Goal: Transaction & Acquisition: Obtain resource

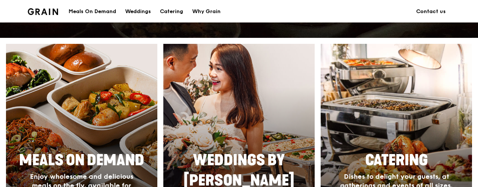
scroll to position [300, 0]
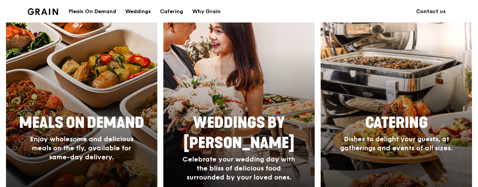
click at [413, 118] on span "Catering" at bounding box center [397, 123] width 63 height 18
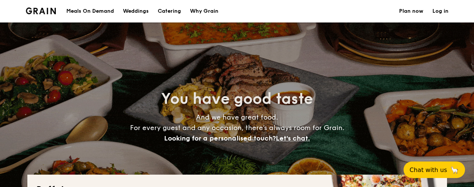
select select
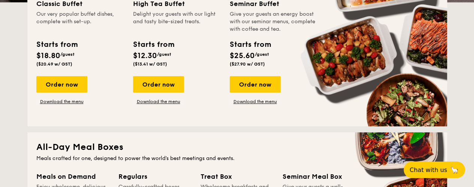
scroll to position [225, 0]
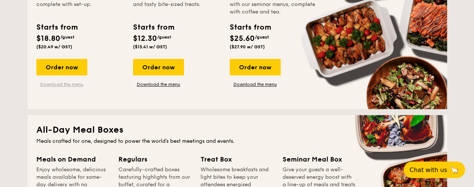
click at [52, 83] on link "Download the menu" at bounding box center [61, 84] width 51 height 6
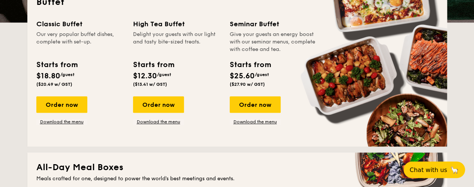
scroll to position [75, 0]
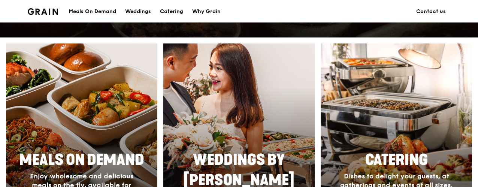
scroll to position [337, 0]
